Goal: Information Seeking & Learning: Learn about a topic

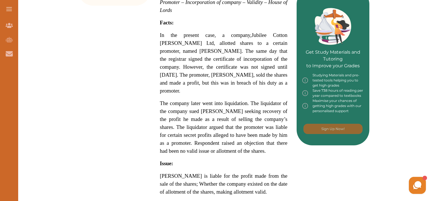
click at [259, 100] on span "The company later went into liquidation. The liquidator of the company sued [PE…" at bounding box center [224, 127] width 128 height 54
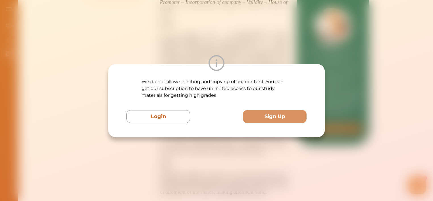
click at [259, 93] on p "We do not allow selecting and copying of our content. You can get our subscript…" at bounding box center [217, 88] width 150 height 20
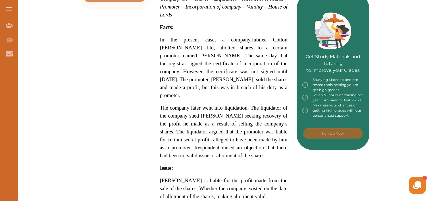
click at [262, 40] on span "Jubilee Cotton [PERSON_NAME] Ltd, allotted shares to a certain promoter, named …" at bounding box center [224, 68] width 128 height 62
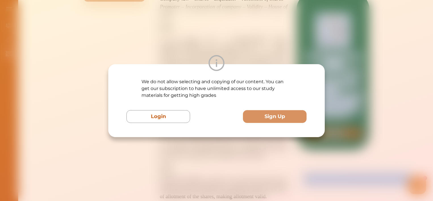
click at [262, 40] on div "We do not allow selecting and copying of our content. You can get our subscript…" at bounding box center [216, 100] width 433 height 201
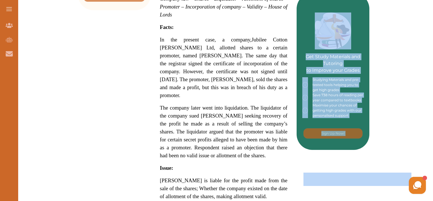
drag, startPoint x: 262, startPoint y: 40, endPoint x: 234, endPoint y: 53, distance: 30.5
click at [234, 53] on span "Jubilee Cotton [PERSON_NAME] Ltd, allotted shares to a certain promoter, named …" at bounding box center [224, 68] width 128 height 62
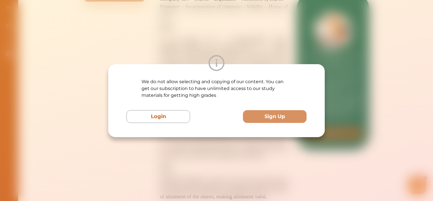
click at [234, 53] on div "We do not allow selecting and copying of our content. You can get our subscript…" at bounding box center [216, 100] width 433 height 201
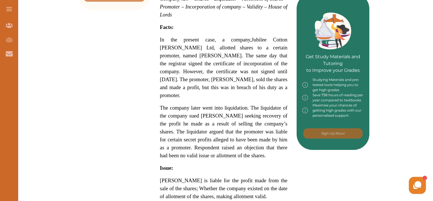
click at [254, 85] on p "Jubilee Cotton Mills Ltd v Lewis [1924] AC 958 is a UK Company Law case concern…" at bounding box center [224, 136] width 128 height 431
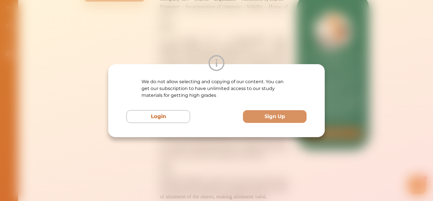
click at [235, 169] on div "We do not allow selecting and copying of our content. You can get our subscript…" at bounding box center [216, 100] width 433 height 201
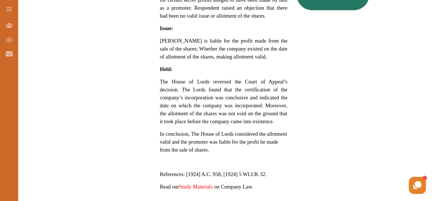
scroll to position [397, 0]
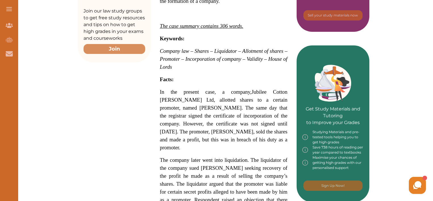
scroll to position [194, 0]
